Goal: Information Seeking & Learning: Check status

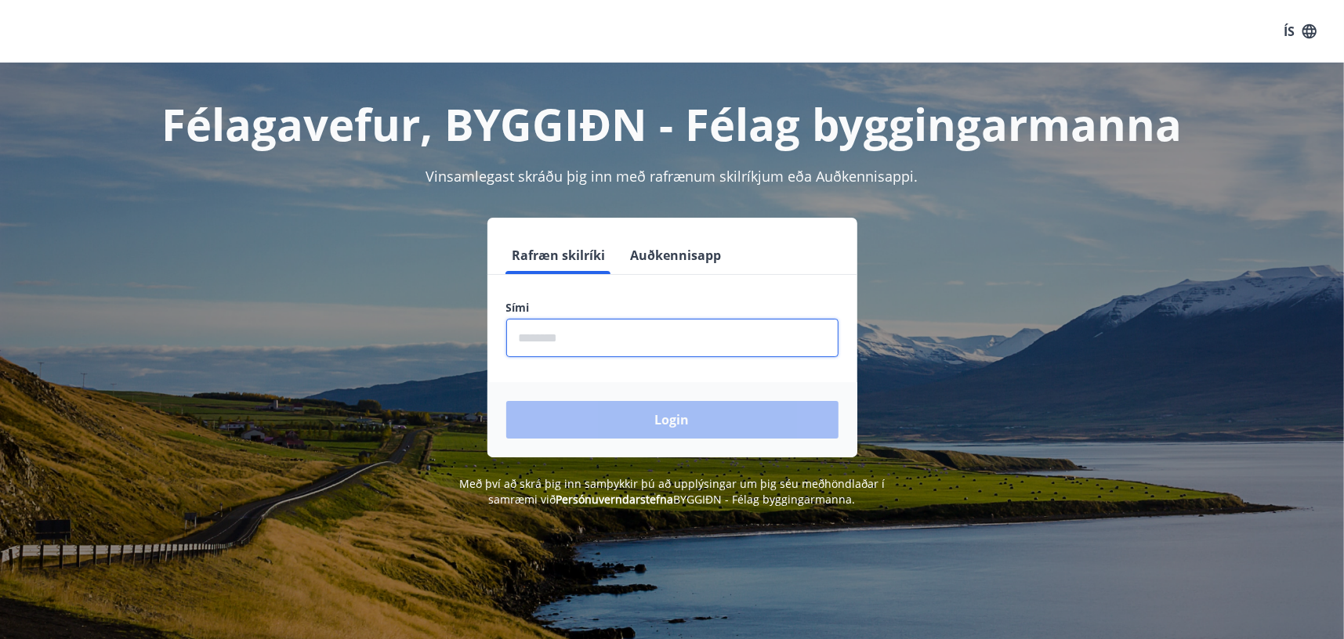
click at [667, 340] on input "phone" at bounding box center [672, 338] width 332 height 38
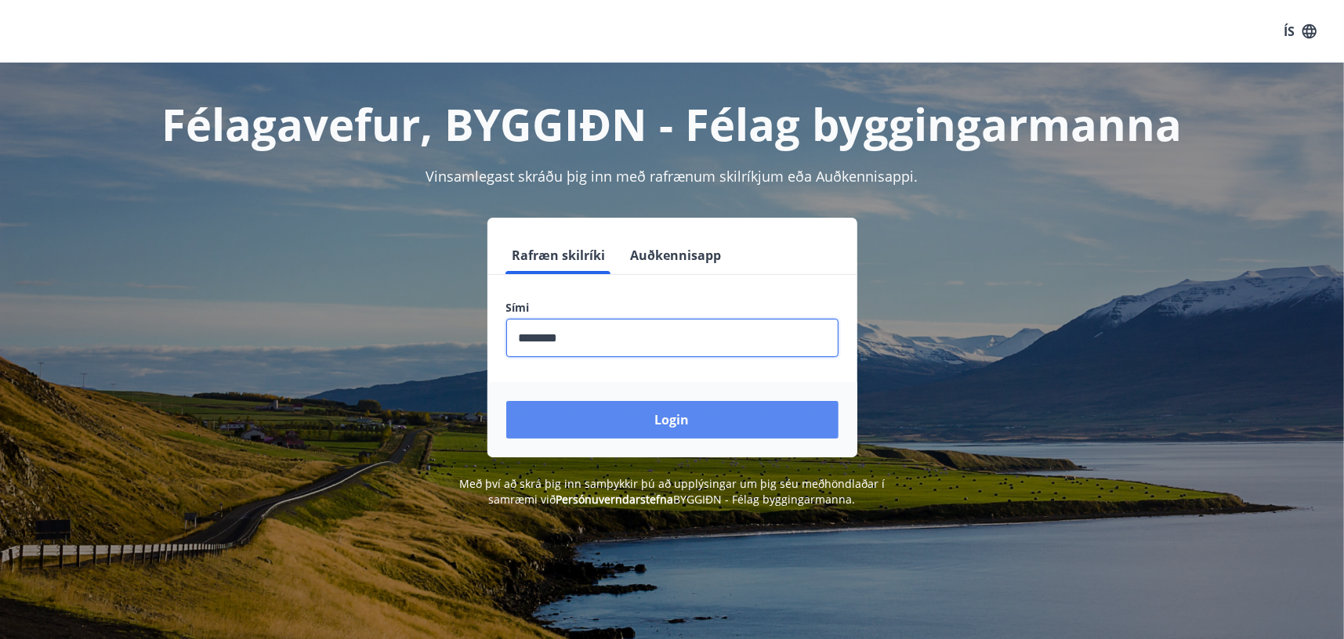
type input "********"
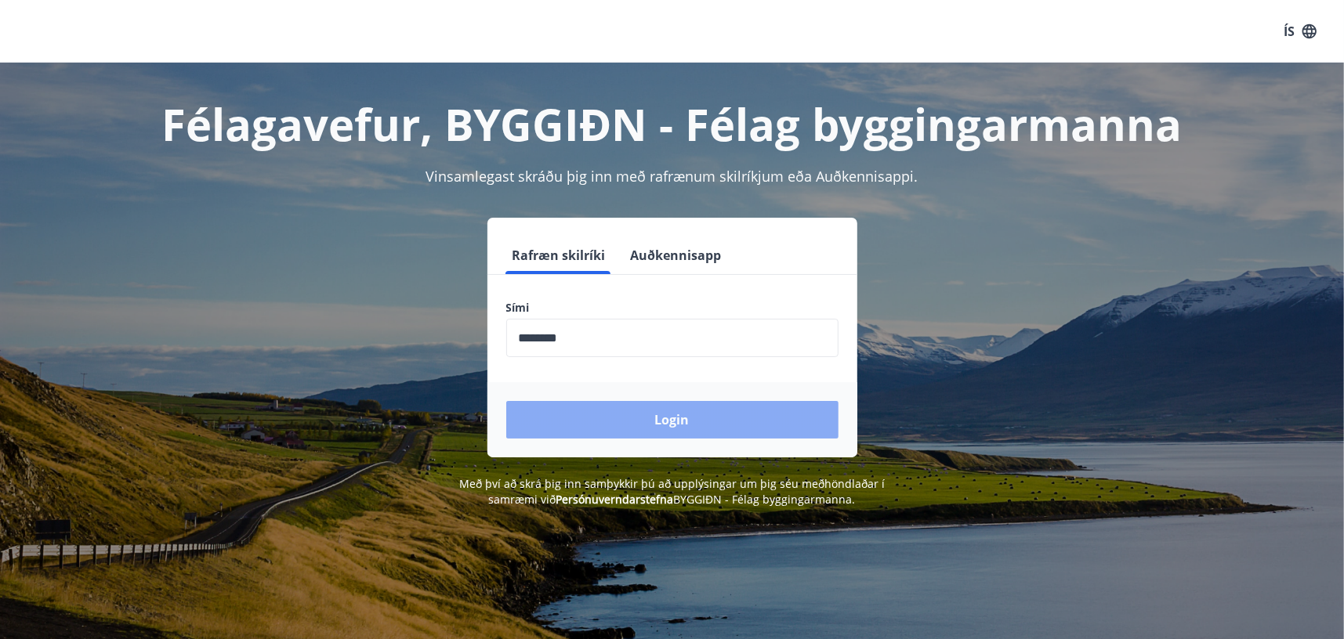
click at [675, 415] on button "Login" at bounding box center [672, 420] width 332 height 38
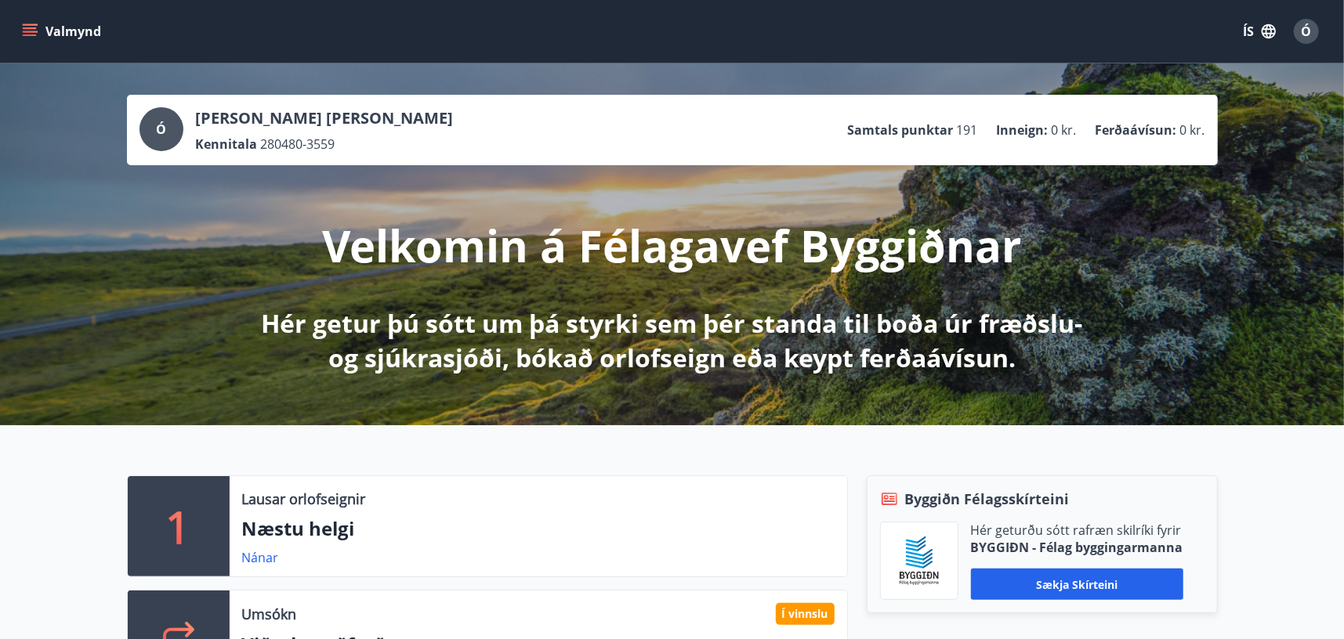
click at [35, 30] on icon "menu" at bounding box center [30, 32] width 16 height 16
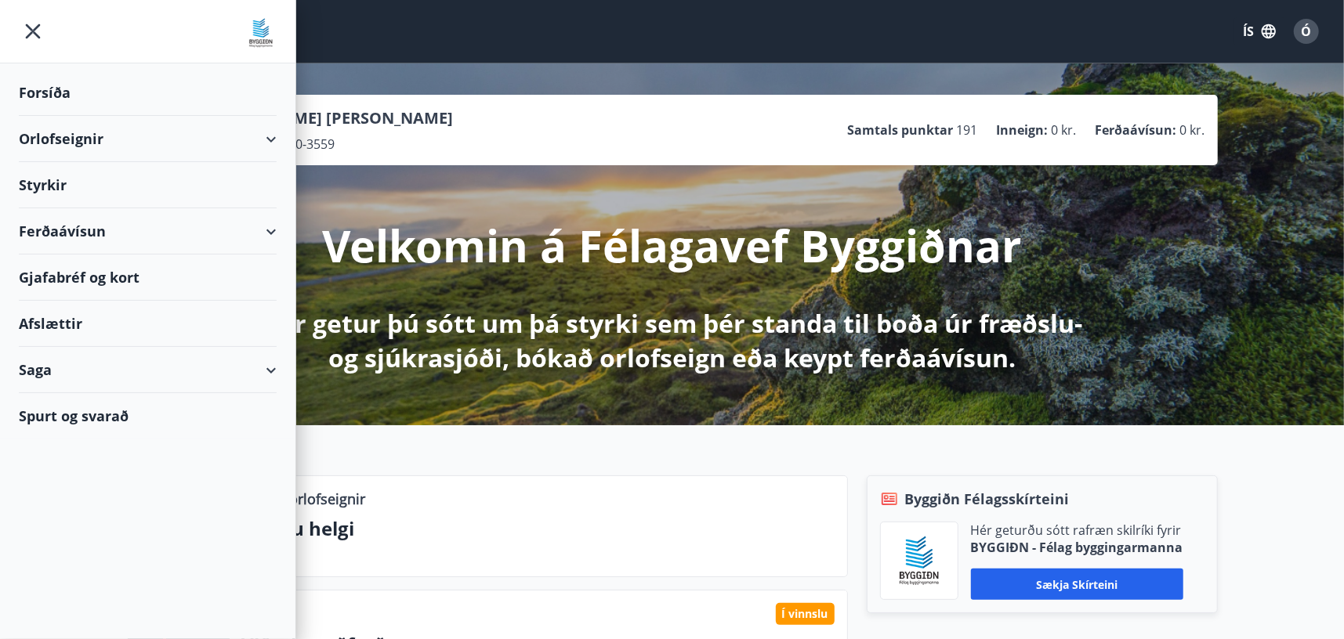
click at [70, 183] on div "Styrkir" at bounding box center [148, 185] width 258 height 46
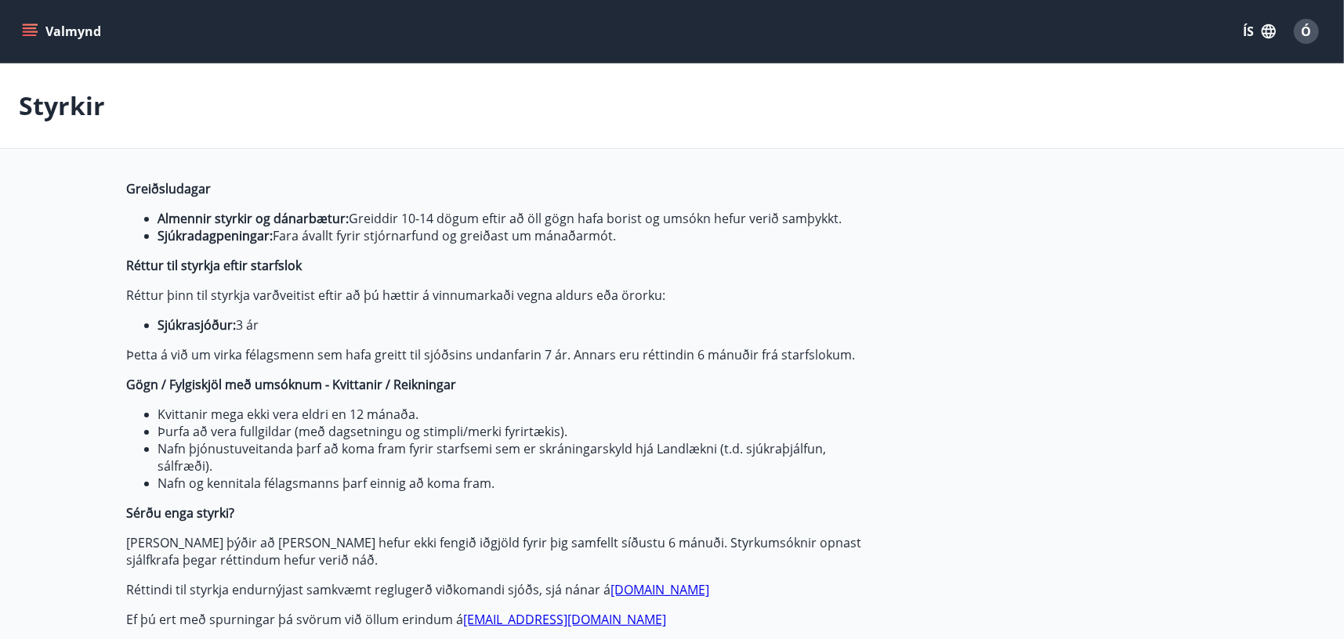
type input "***"
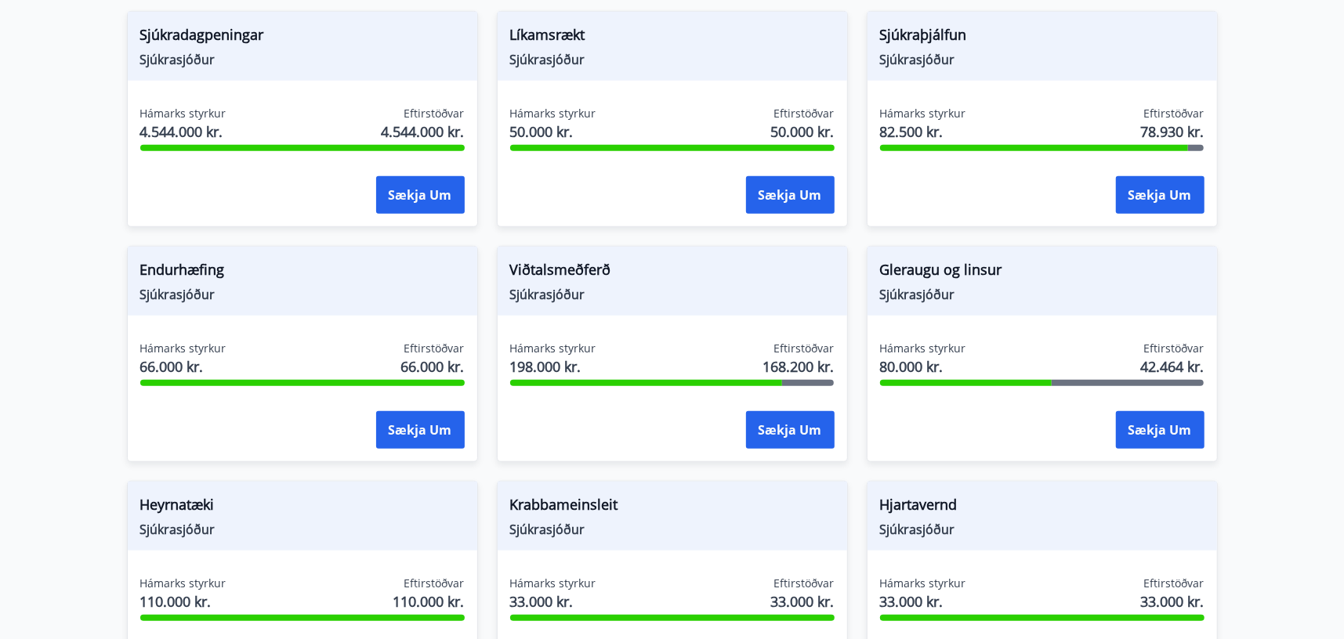
scroll to position [784, 0]
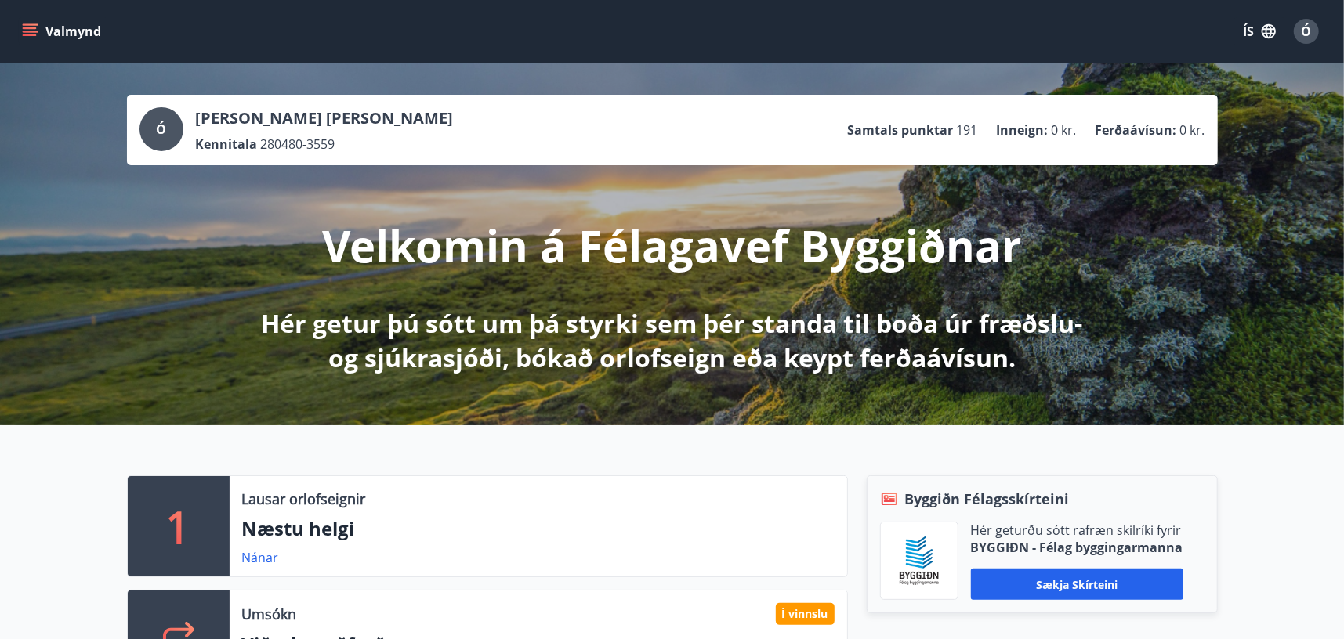
click at [28, 31] on icon "menu" at bounding box center [30, 32] width 16 height 16
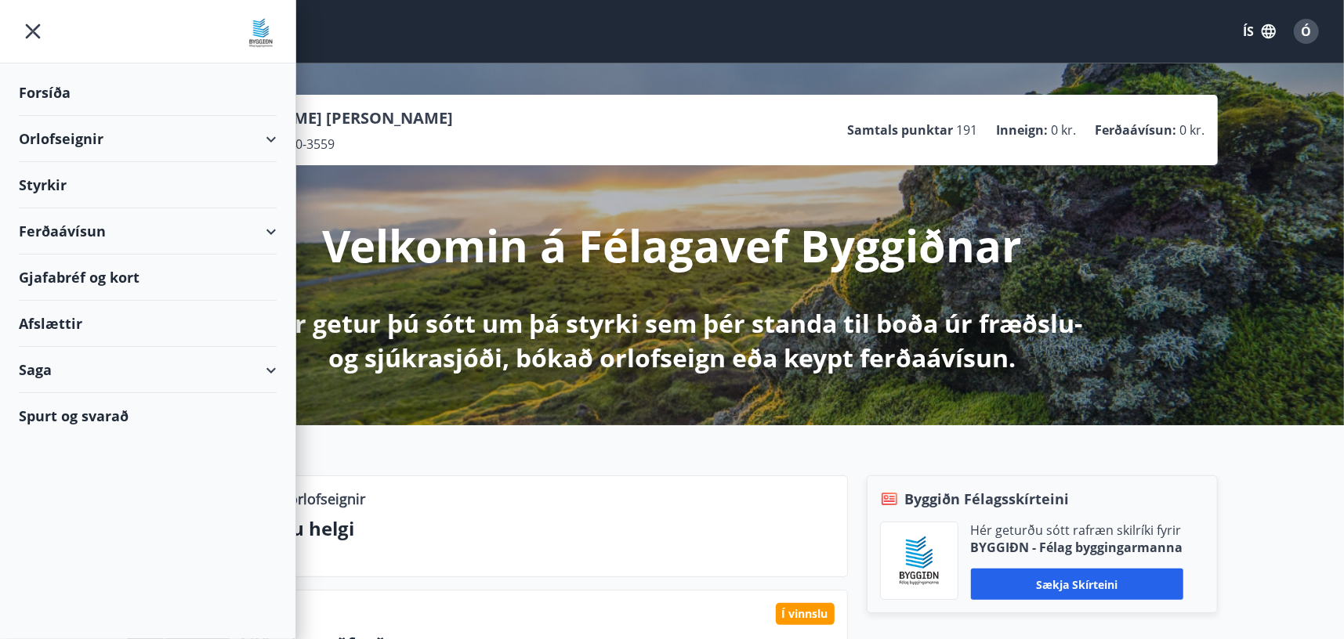
click at [49, 370] on div "Saga" at bounding box center [148, 370] width 258 height 46
click at [75, 476] on div "Umsóknir" at bounding box center [147, 475] width 233 height 33
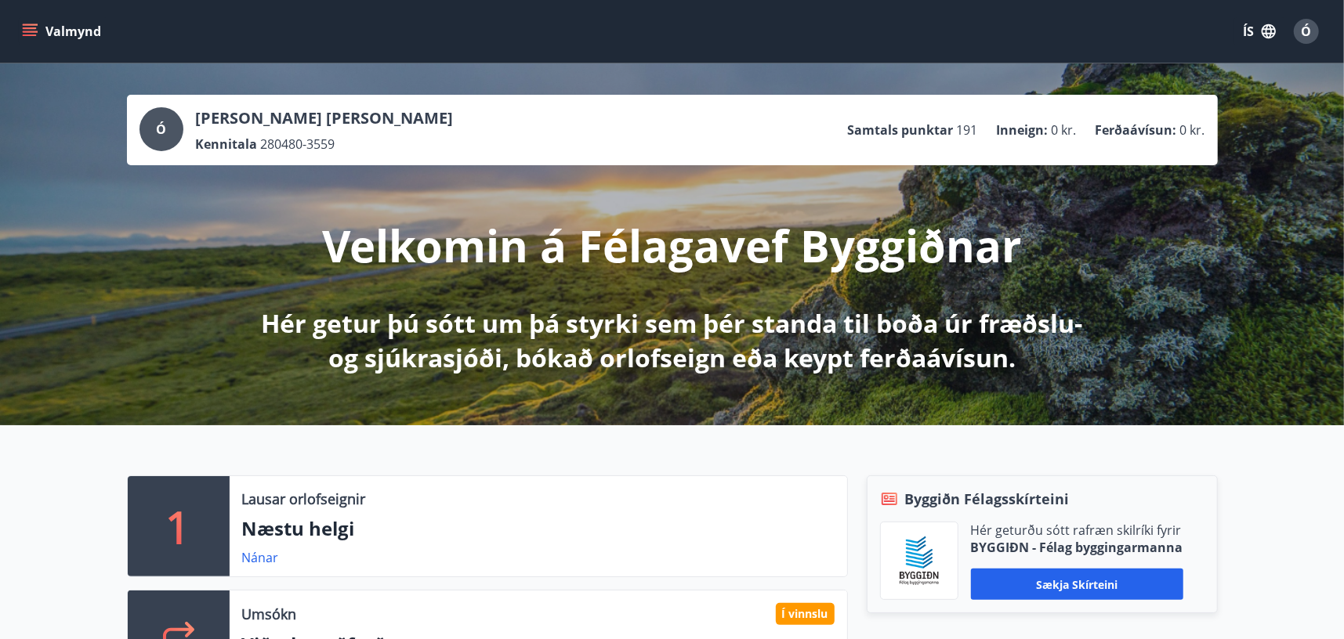
click at [30, 25] on icon "menu" at bounding box center [30, 32] width 16 height 16
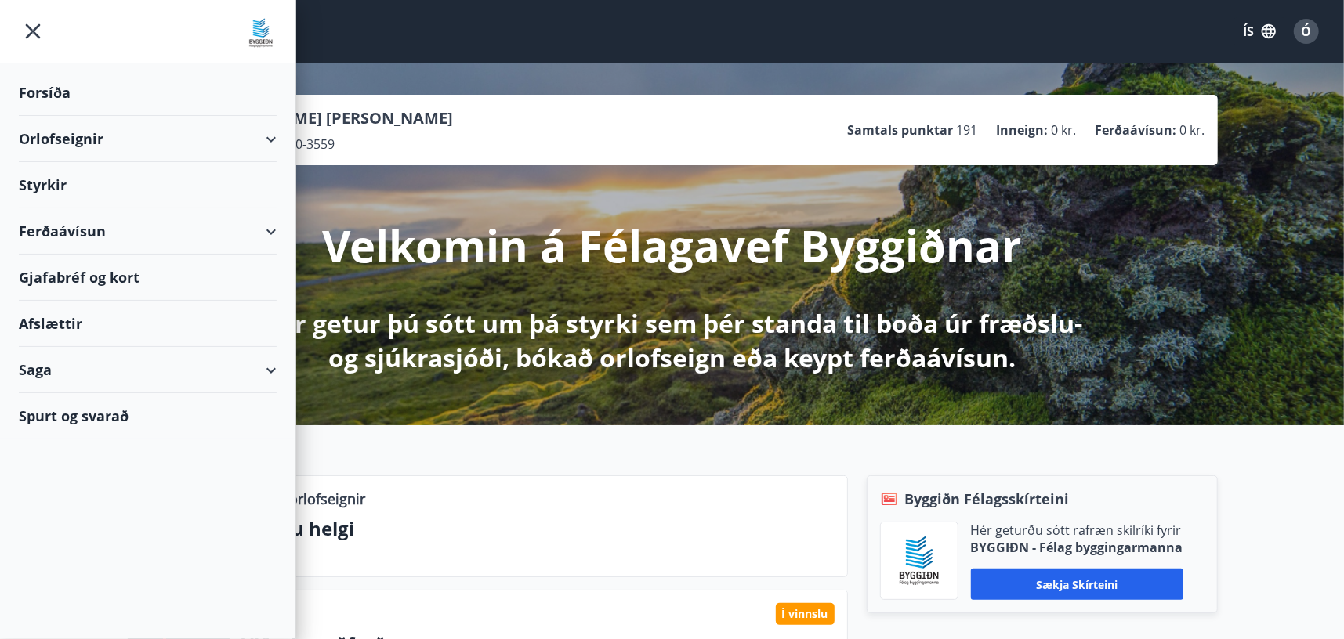
click at [68, 364] on div "Saga" at bounding box center [148, 370] width 258 height 46
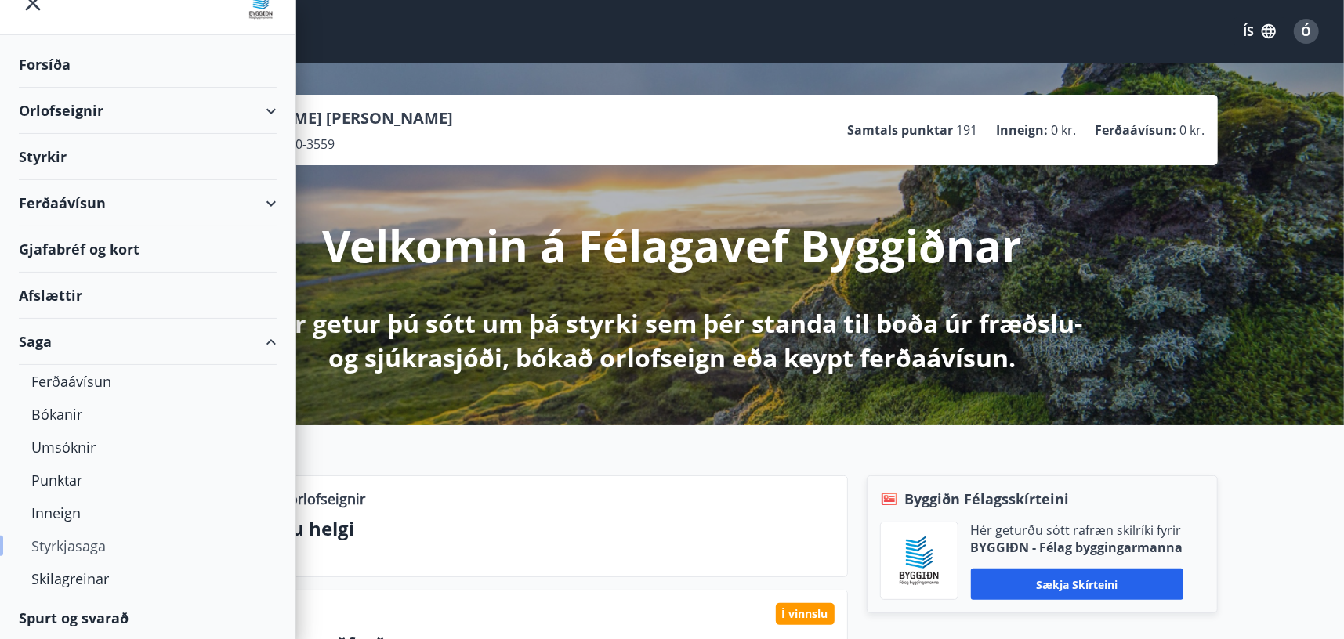
click at [74, 547] on div "Styrkjasaga" at bounding box center [147, 546] width 233 height 33
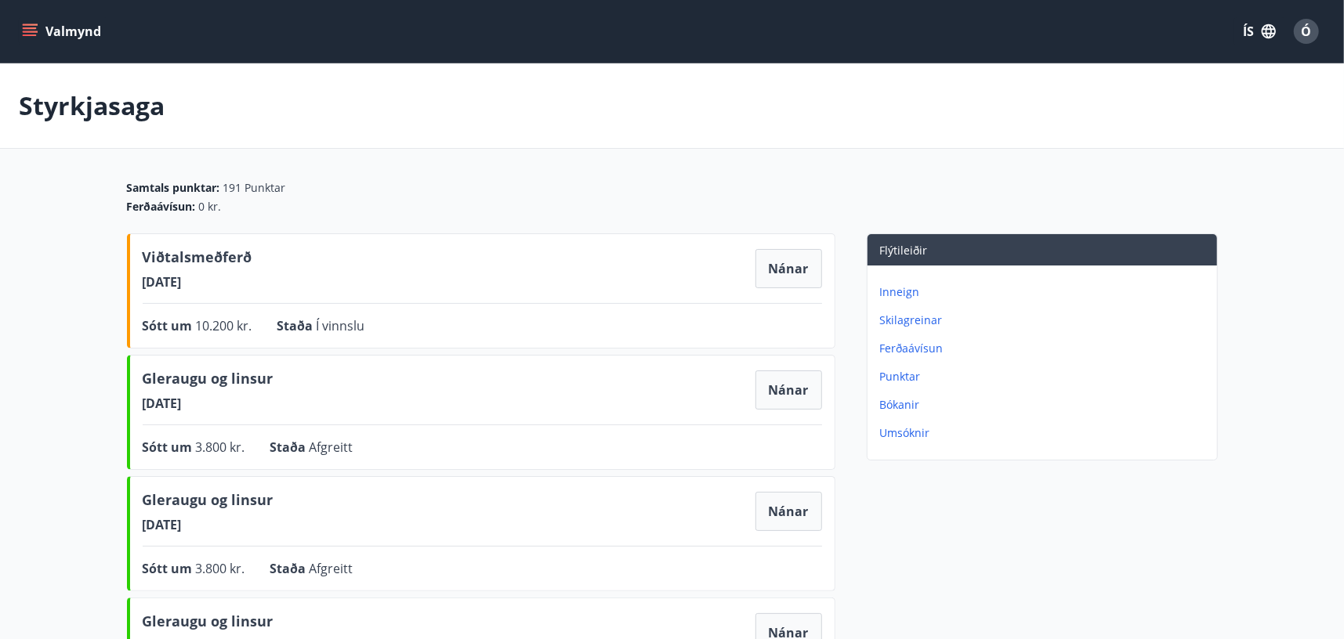
click at [893, 288] on p "Inneign" at bounding box center [1045, 292] width 331 height 16
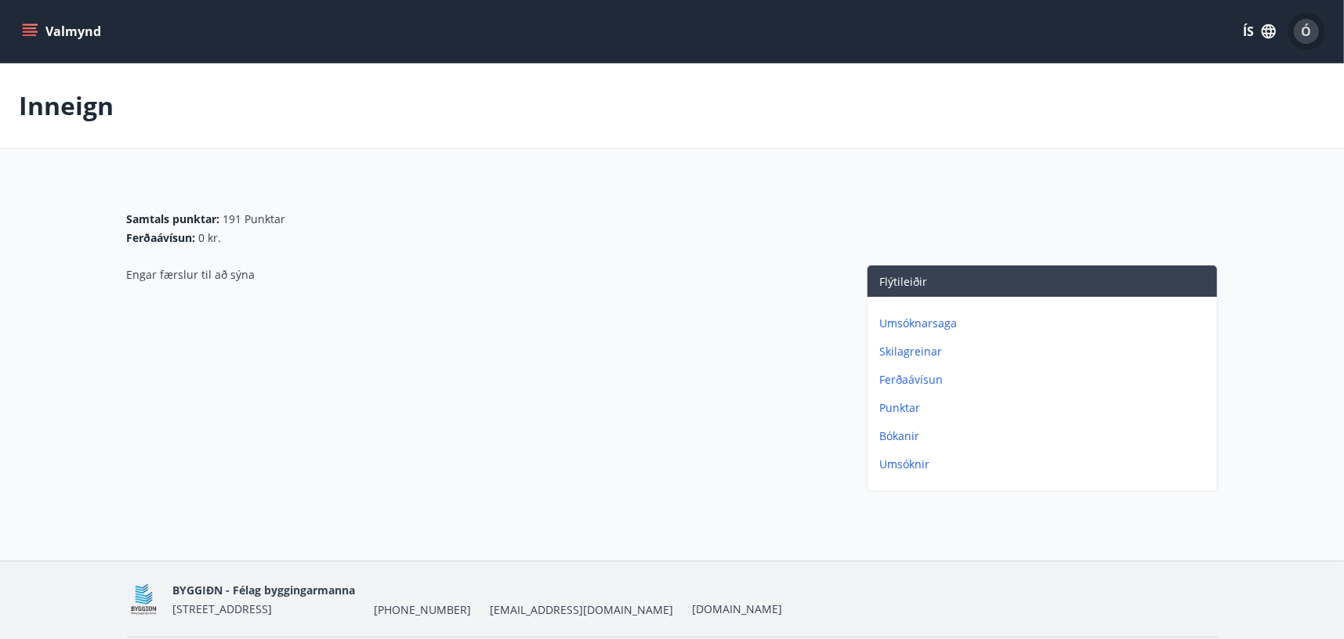
click at [1304, 27] on span "Ó" at bounding box center [1307, 31] width 10 height 17
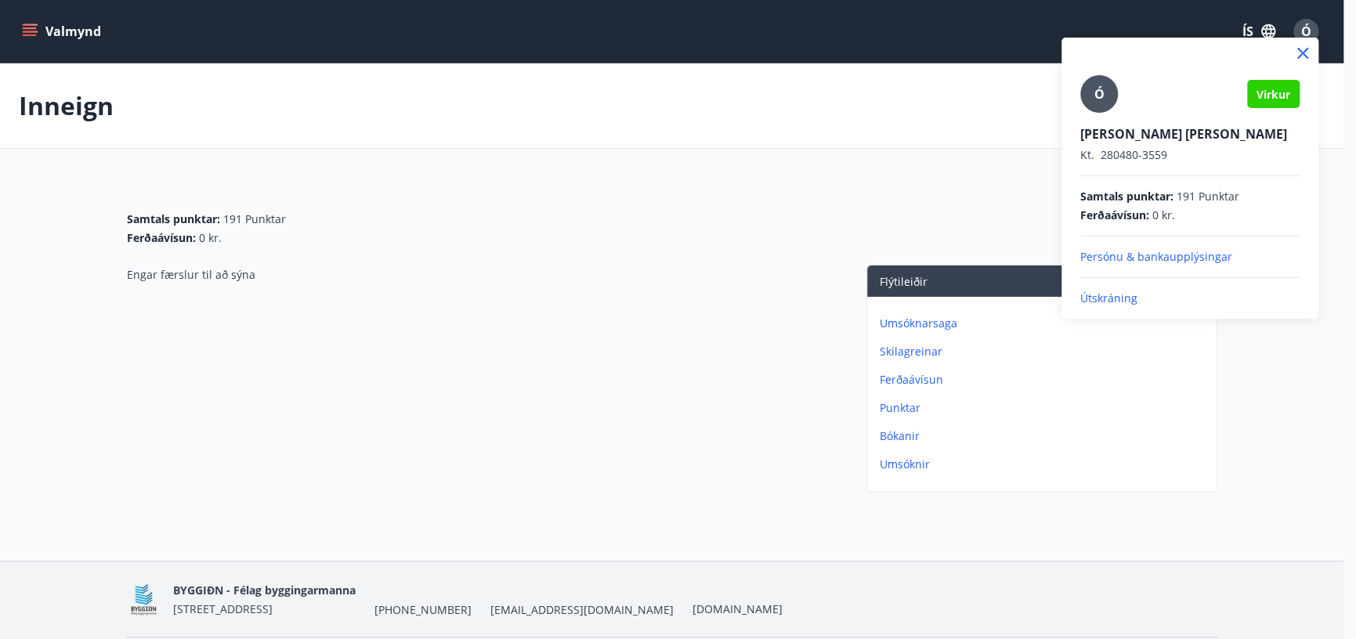
click at [1086, 304] on p "Útskráning" at bounding box center [1190, 299] width 219 height 16
click at [1090, 292] on p "Útskráning" at bounding box center [1190, 299] width 219 height 16
